Goal: Transaction & Acquisition: Book appointment/travel/reservation

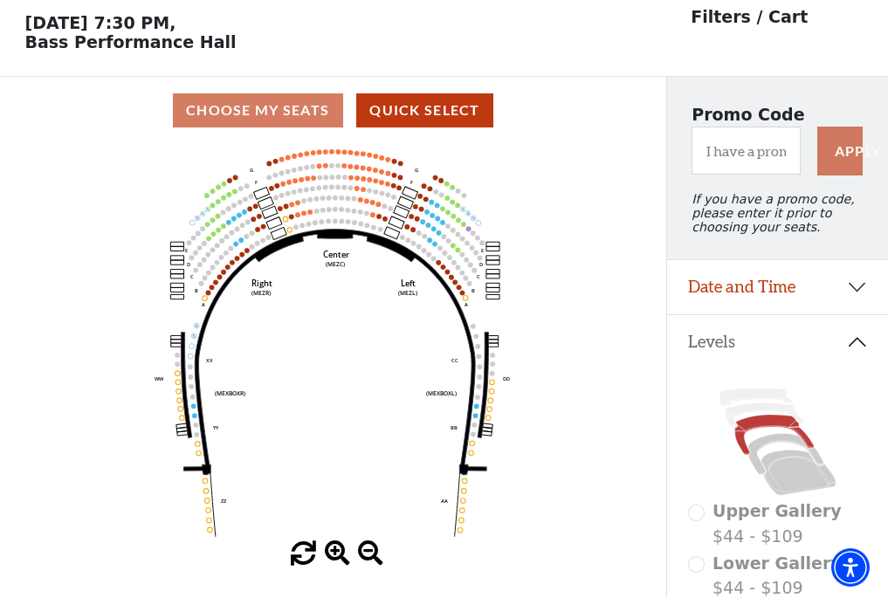
scroll to position [81, 0]
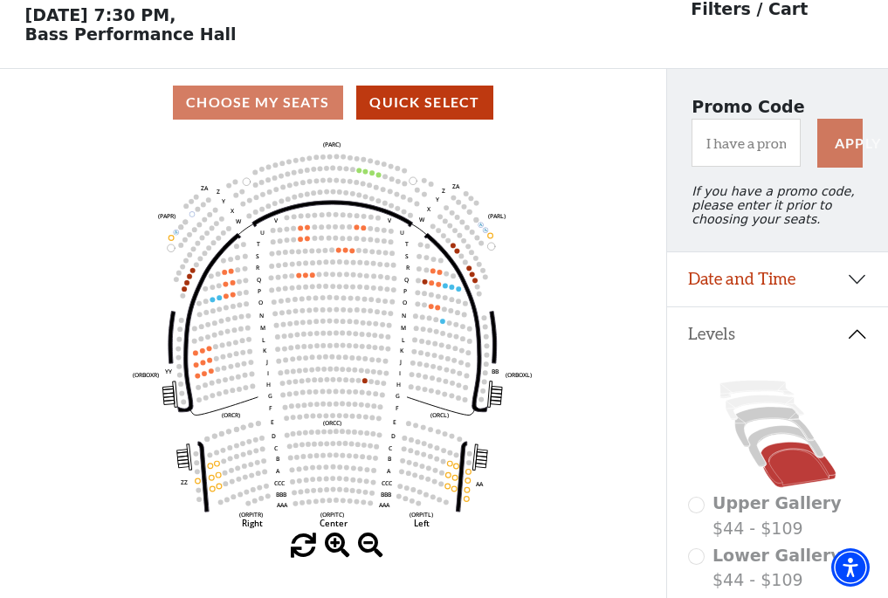
scroll to position [81, 0]
